Goal: Information Seeking & Learning: Learn about a topic

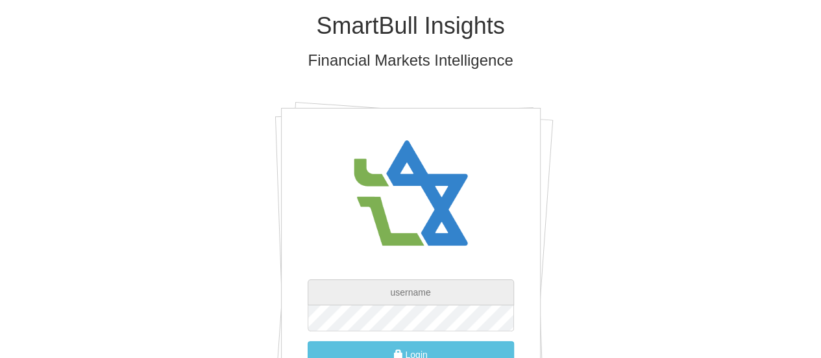
click at [414, 290] on input "text" at bounding box center [411, 292] width 206 height 26
type input "[PERSON_NAME][EMAIL_ADDRESS][DOMAIN_NAME]"
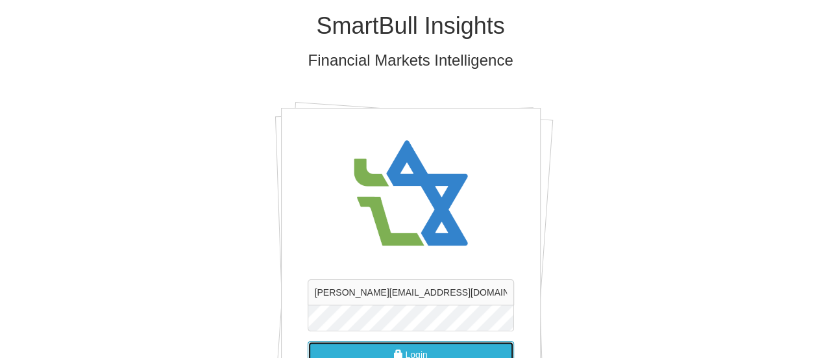
click at [444, 349] on button "Login" at bounding box center [411, 354] width 206 height 27
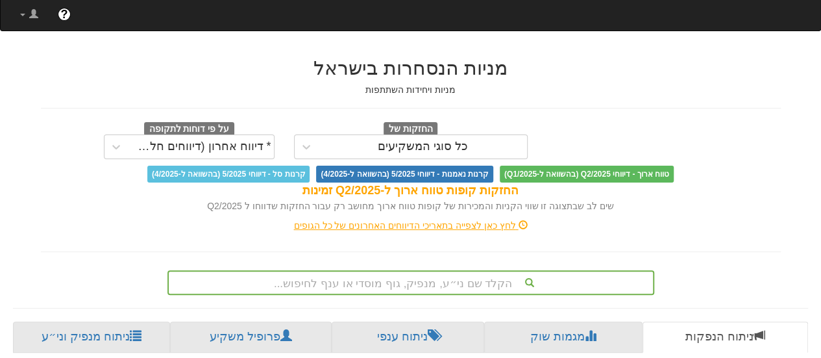
scroll to position [66, 0]
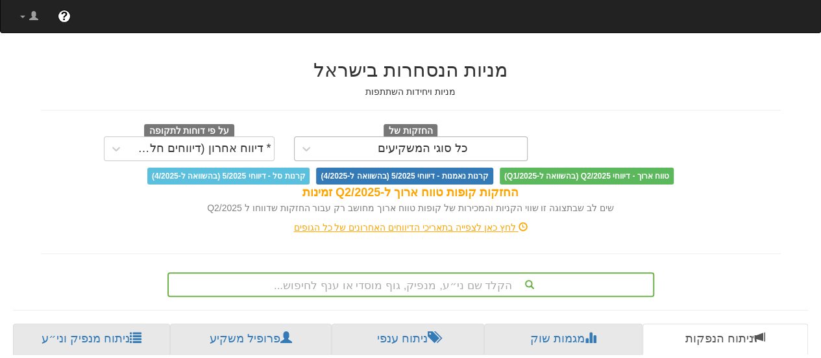
click at [436, 146] on div "כל סוגי המשקיעים" at bounding box center [423, 148] width 90 height 13
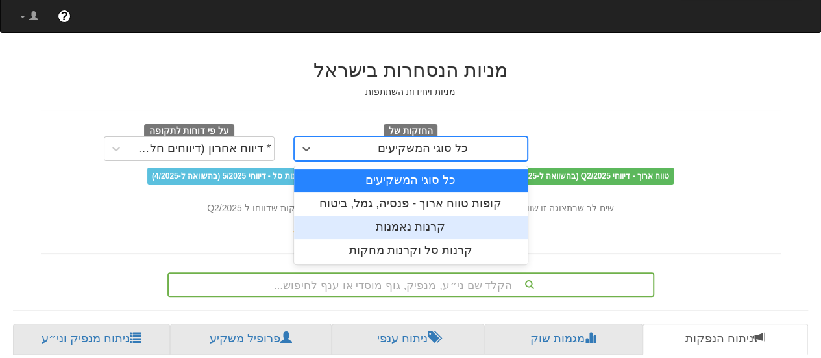
click at [408, 225] on div "קרנות נאמנות" at bounding box center [411, 227] width 234 height 23
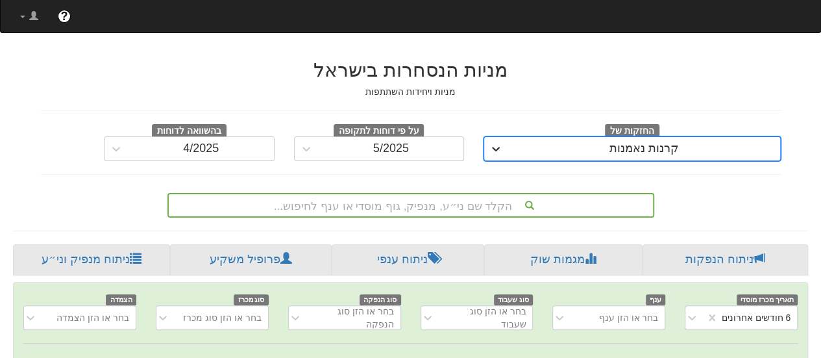
click at [495, 147] on icon at bounding box center [495, 148] width 13 height 13
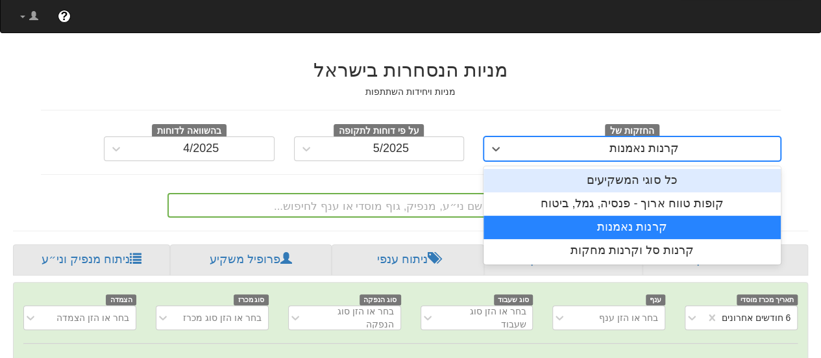
click at [560, 175] on div "כל סוגי המשקיעים" at bounding box center [632, 180] width 297 height 23
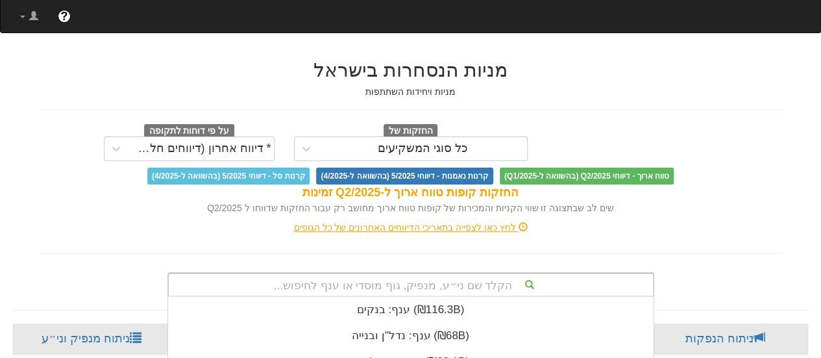
click at [467, 284] on div "הקלד שם ני״ע, מנפיק, גוף מוסדי או ענף לחיפוש... ענף: ‏בנקים ‎(₪116.3B)‎ ענף: ‏נ…" at bounding box center [410, 284] width 487 height 25
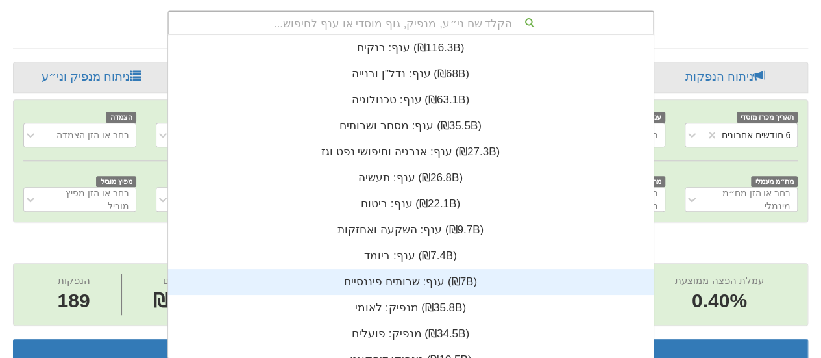
scroll to position [323, 0]
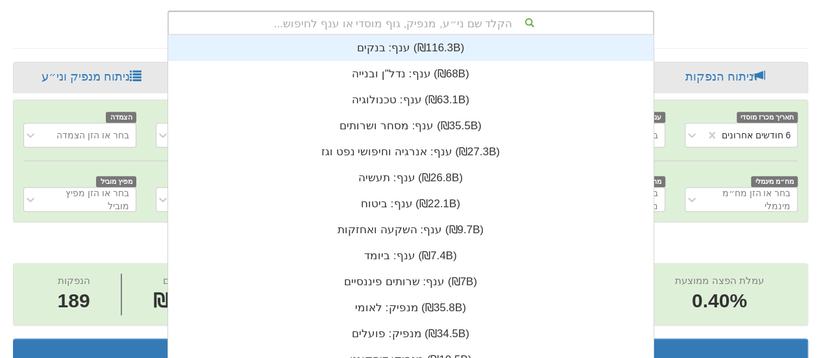
click at [476, 23] on div "הקלד שם ני״ע, מנפיק, גוף מוסדי או ענף לחיפוש..." at bounding box center [411, 23] width 484 height 22
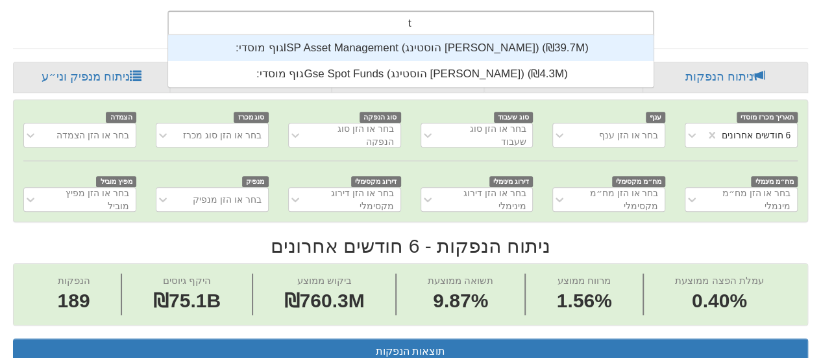
scroll to position [52, 0]
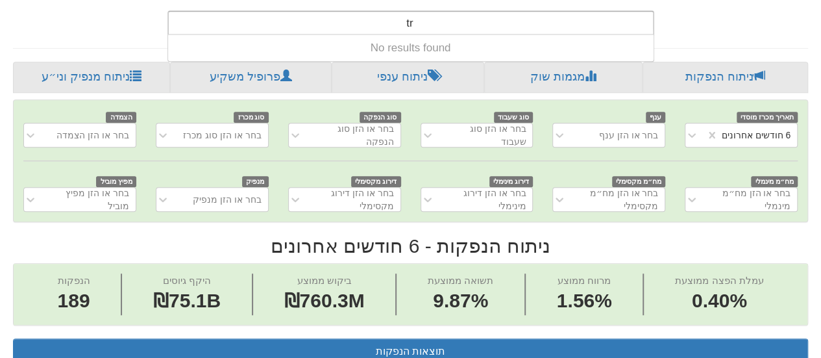
type input "t"
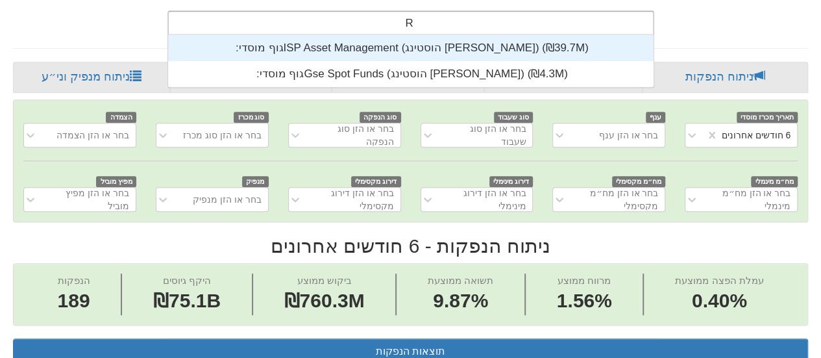
type input "T"
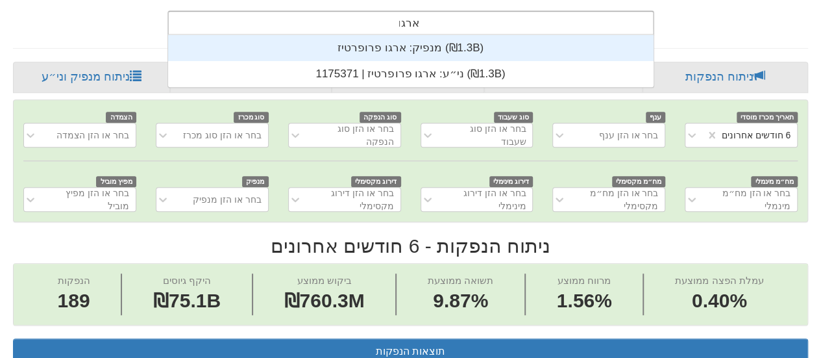
drag, startPoint x: 389, startPoint y: 20, endPoint x: 423, endPoint y: 23, distance: 34.5
click at [423, 23] on div "ארגו ארגו" at bounding box center [411, 23] width 484 height 22
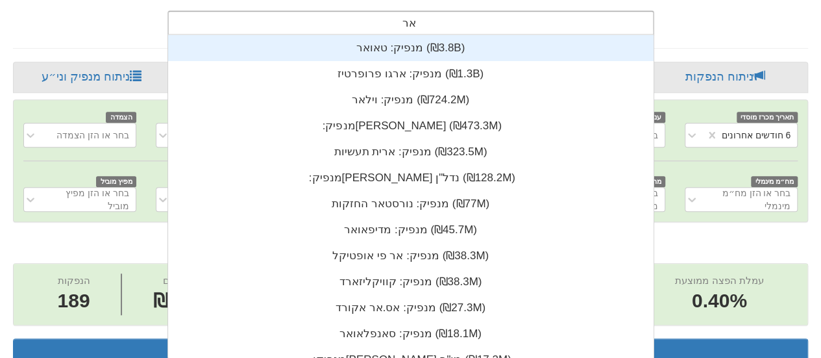
type input "א"
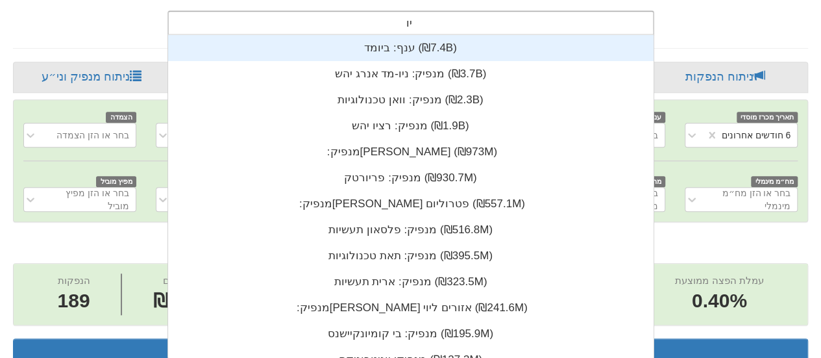
type input "[PERSON_NAME]"
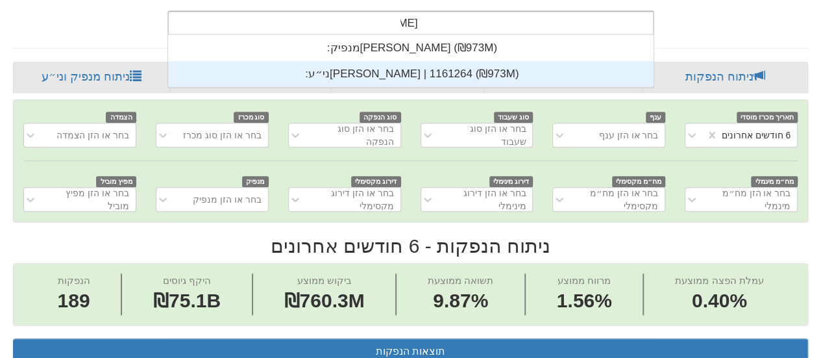
click at [395, 69] on div "ני״ע: ‏[PERSON_NAME] | 1161264 ‎(₪973M)‎" at bounding box center [410, 74] width 486 height 26
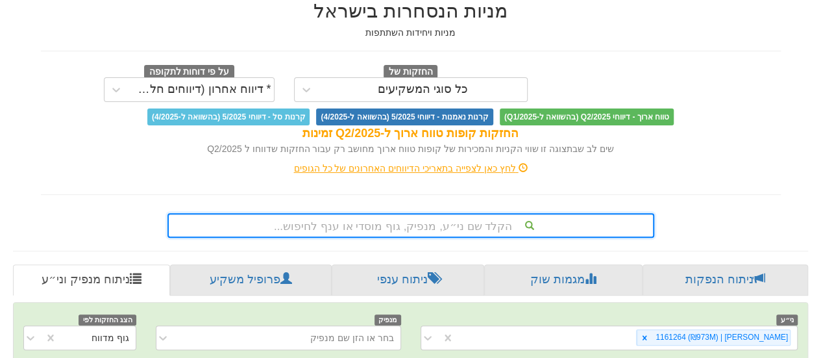
scroll to position [134, 0]
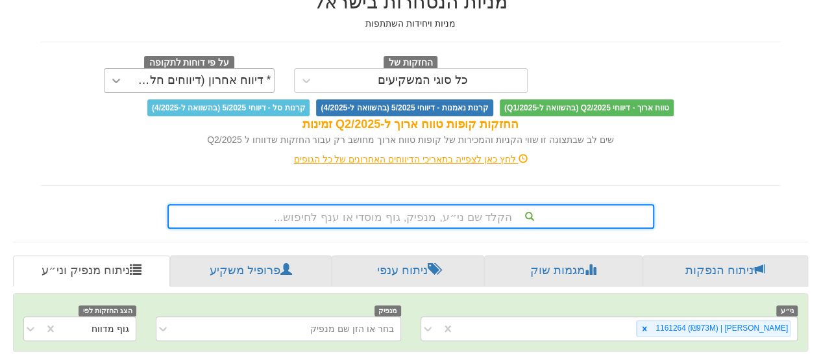
click at [116, 82] on icon at bounding box center [116, 81] width 8 height 5
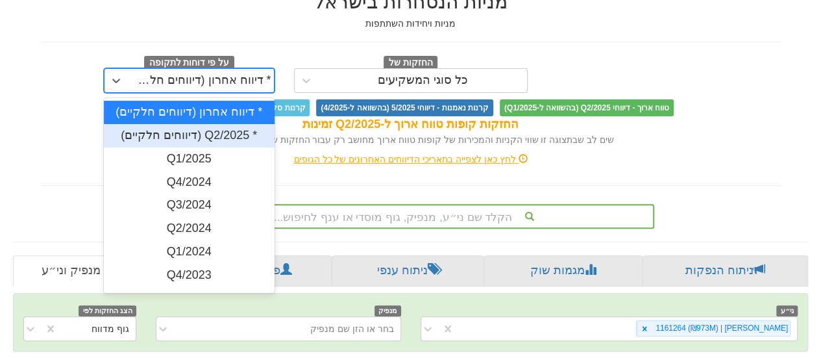
click at [147, 133] on div "* Q2/2025 (דיווחים חלקיים)" at bounding box center [189, 135] width 171 height 23
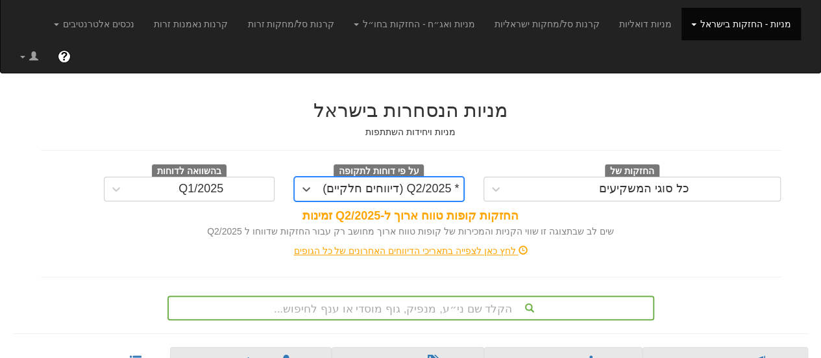
scroll to position [27, 0]
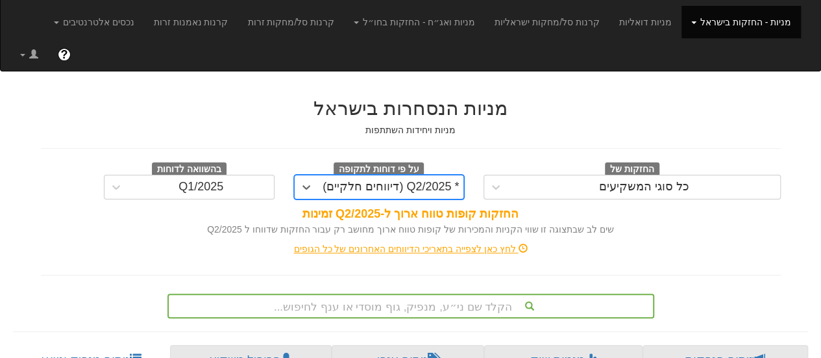
click at [402, 244] on div "לחץ כאן לצפייה בתאריכי הדיווחים האחרונים של כל הגופים" at bounding box center [410, 248] width 759 height 13
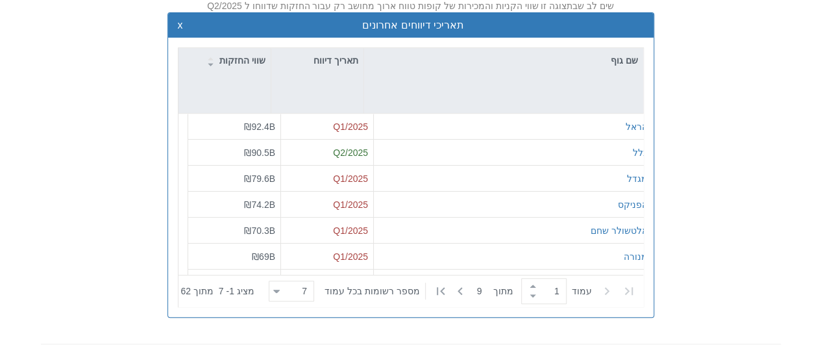
scroll to position [0, 0]
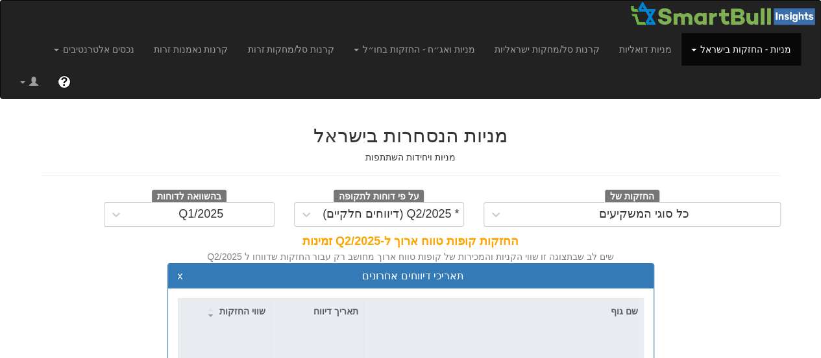
scroll to position [134, 0]
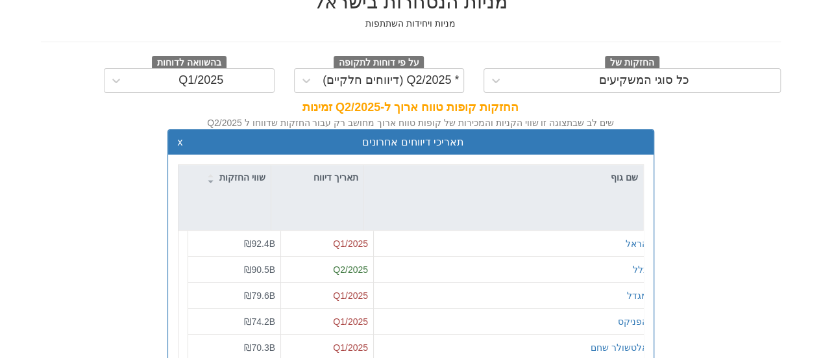
scroll to position [480, 0]
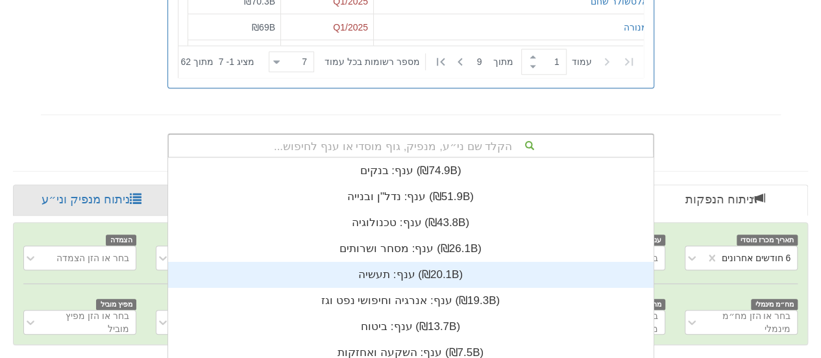
click at [430, 139] on div "הקלד שם ני״ע, מנפיק, גוף מוסדי או ענף לחיפוש... ענף: ‏בנקים ‎(₪74.9B)‎ ענף: ‏נד…" at bounding box center [410, 145] width 487 height 25
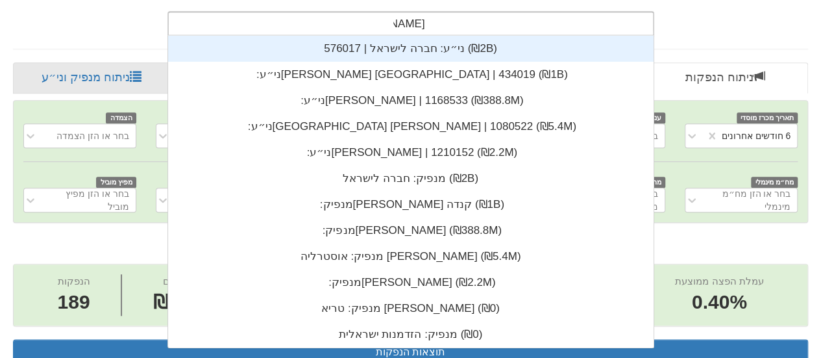
scroll to position [52, 0]
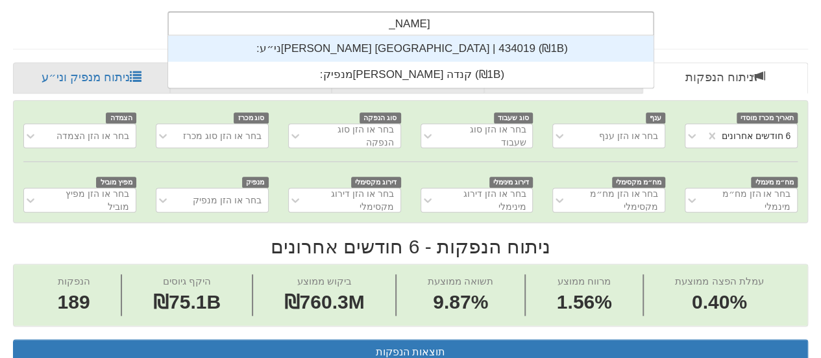
type input "[PERSON_NAME] [GEOGRAPHIC_DATA]"
click at [399, 51] on div "ני״ע: ‏[PERSON_NAME] [GEOGRAPHIC_DATA] | 434019 ‎(₪1B)‎" at bounding box center [410, 49] width 486 height 26
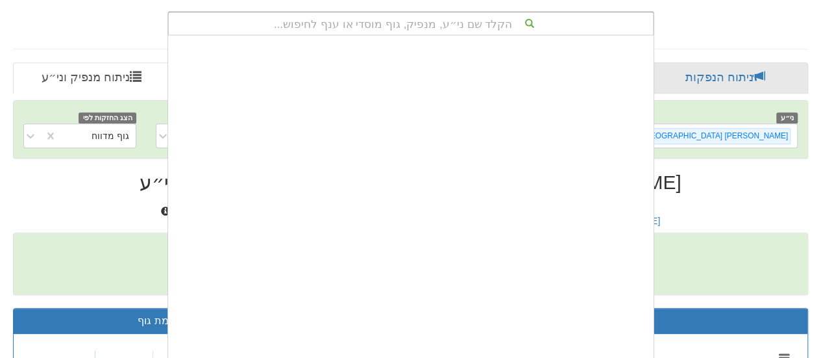
scroll to position [323, 0]
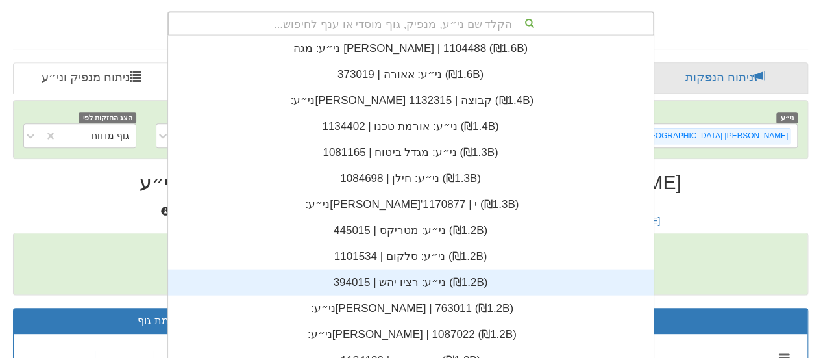
click at [727, 257] on div "שווי החזקות ₪1B שווי קניות/מכירות ₪-353.1M שינוי -27.08% גופים פעילים 54" at bounding box center [411, 263] width 794 height 61
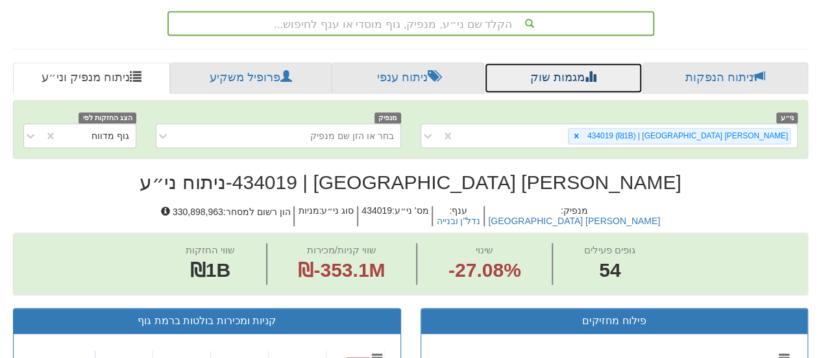
click at [539, 75] on link "מגמות שוק" at bounding box center [563, 77] width 158 height 31
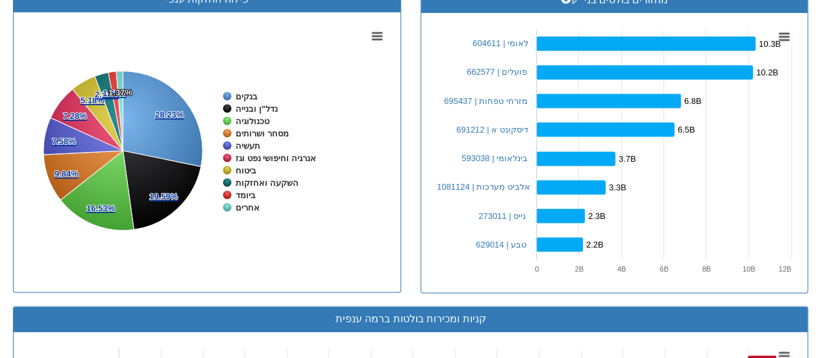
scroll to position [567, 0]
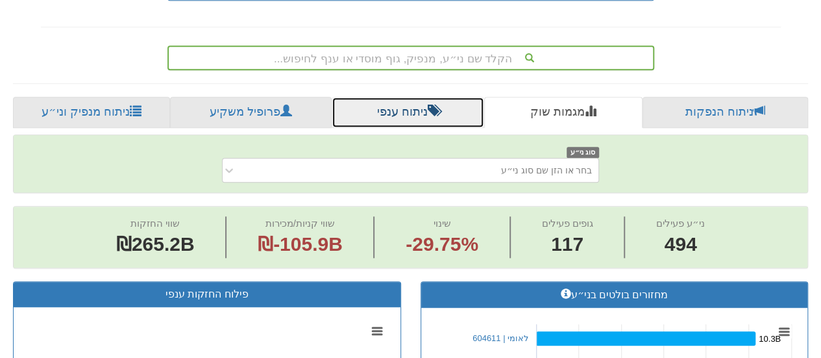
click at [407, 101] on link "ניתוח ענפי" at bounding box center [408, 112] width 153 height 31
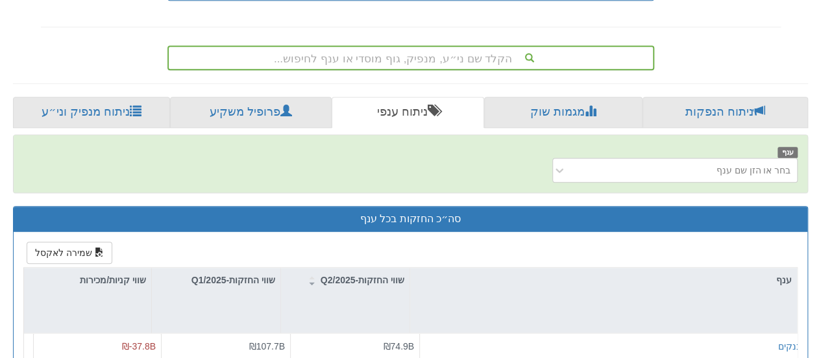
drag, startPoint x: 825, startPoint y: 189, endPoint x: 439, endPoint y: 184, distance: 386.2
click at [439, 184] on div "ענף בחר או הזן שם ענף" at bounding box center [411, 163] width 794 height 57
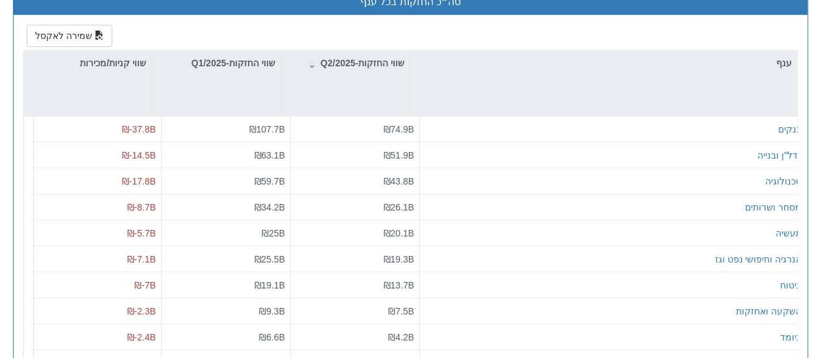
scroll to position [783, 0]
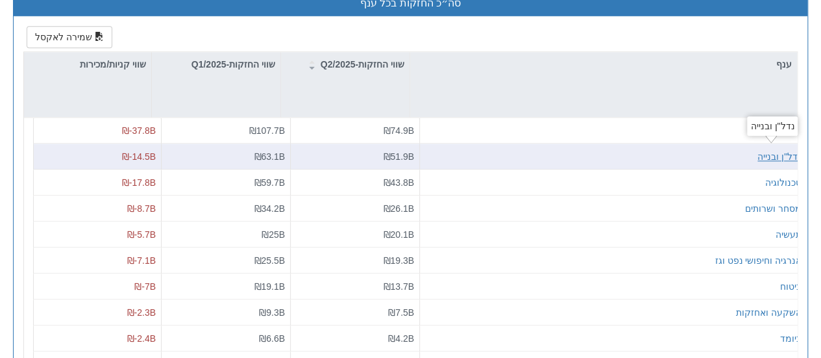
click at [763, 149] on div "נדל"ן ובנייה" at bounding box center [779, 155] width 44 height 13
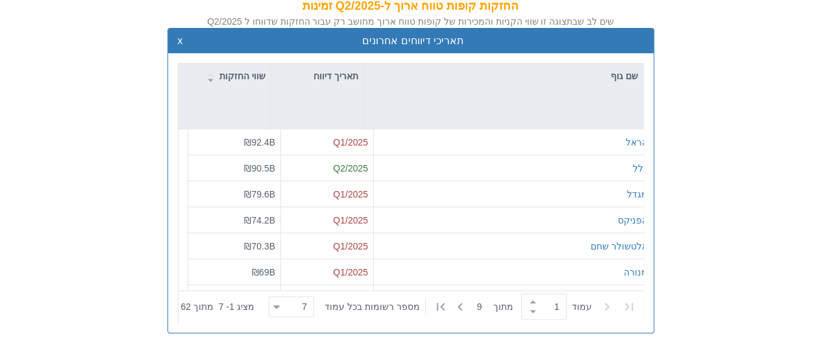
scroll to position [241, 0]
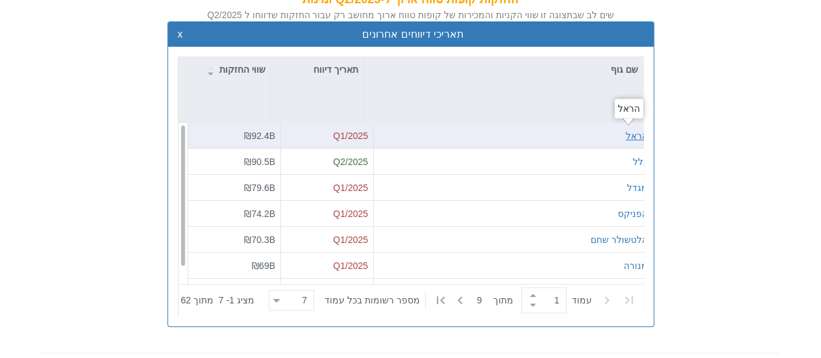
click at [628, 136] on div "הראל" at bounding box center [637, 135] width 22 height 13
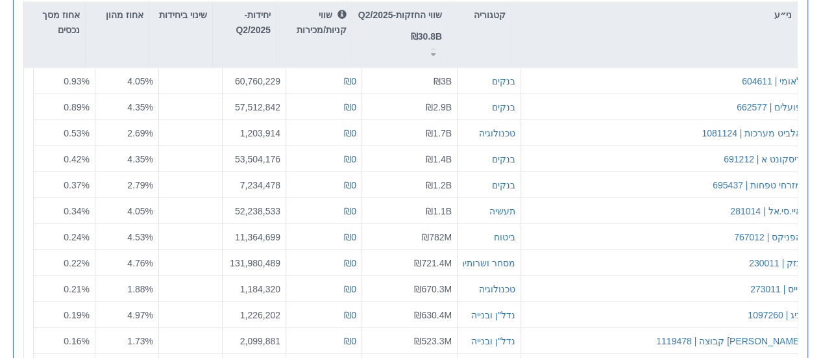
scroll to position [1516, 0]
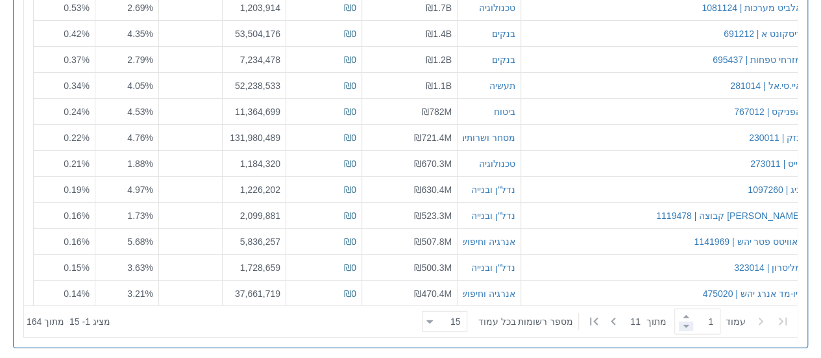
click at [679, 323] on span at bounding box center [686, 326] width 14 height 10
click at [432, 317] on div at bounding box center [429, 322] width 6 height 18
click at [776, 314] on icon at bounding box center [783, 322] width 16 height 16
click at [765, 317] on icon at bounding box center [761, 322] width 16 height 16
click at [679, 312] on span at bounding box center [686, 317] width 14 height 10
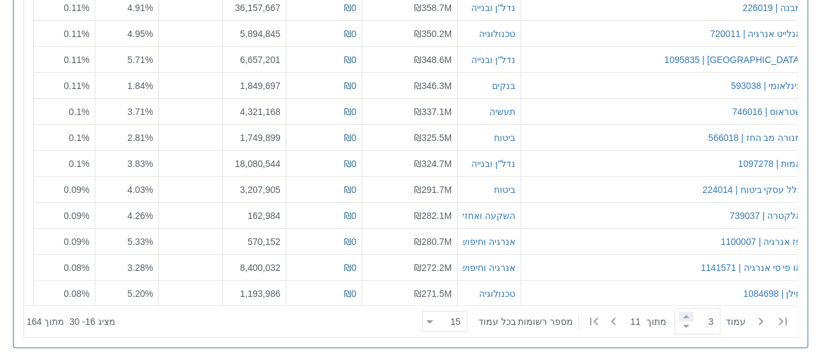
click at [679, 312] on span at bounding box center [686, 317] width 14 height 10
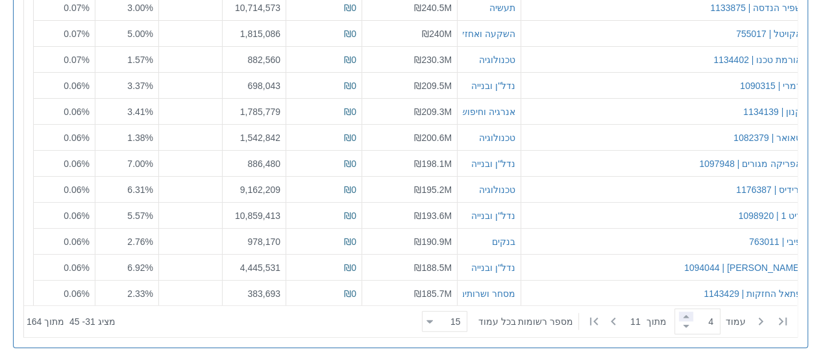
click at [679, 312] on span at bounding box center [686, 317] width 14 height 10
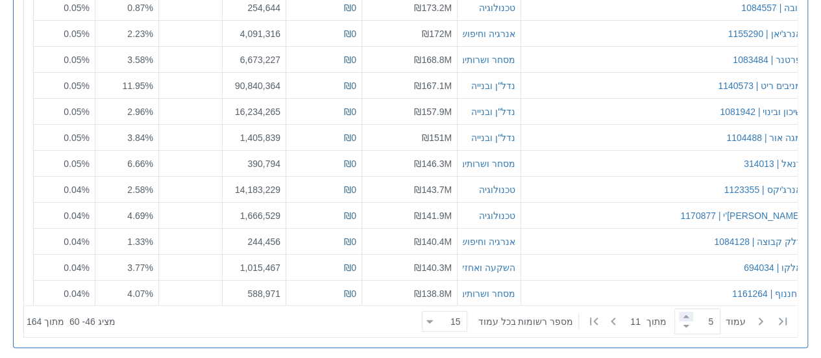
click at [679, 312] on span at bounding box center [686, 317] width 14 height 10
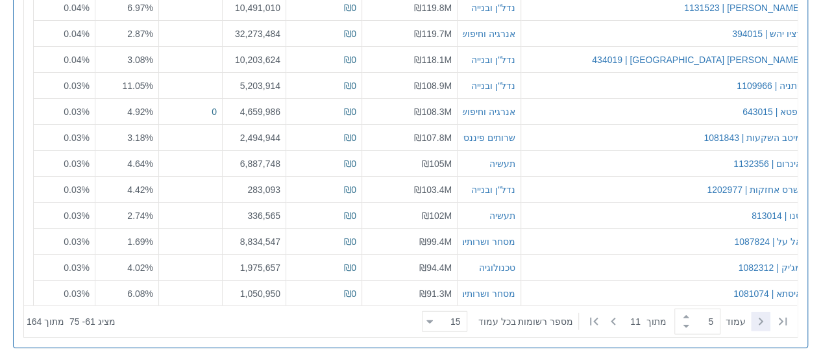
click at [758, 316] on icon at bounding box center [761, 322] width 16 height 16
type input "4"
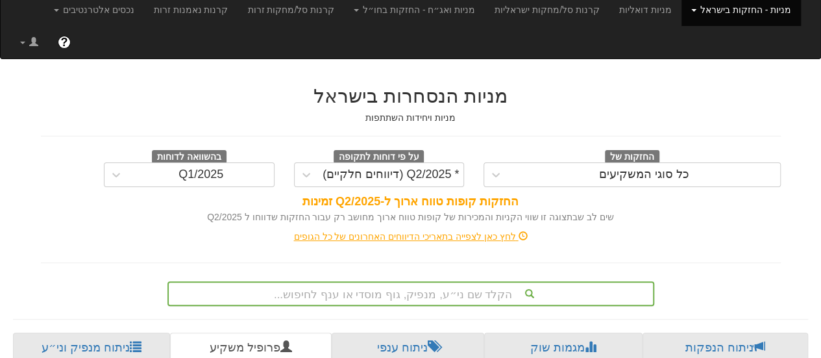
scroll to position [30, 0]
